Goal: Task Accomplishment & Management: Manage account settings

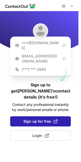
click at [34, 119] on span "Sign up for free" at bounding box center [40, 121] width 34 height 5
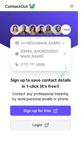
click at [33, 122] on span "Login" at bounding box center [41, 124] width 17 height 5
